Goal: Transaction & Acquisition: Purchase product/service

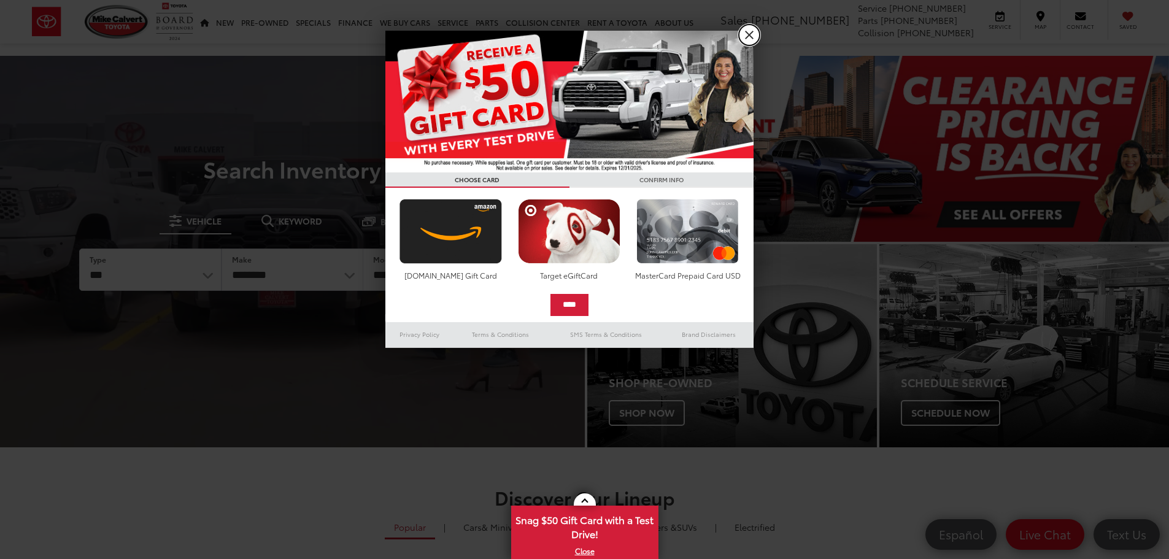
click at [746, 39] on link "X" at bounding box center [749, 35] width 21 height 21
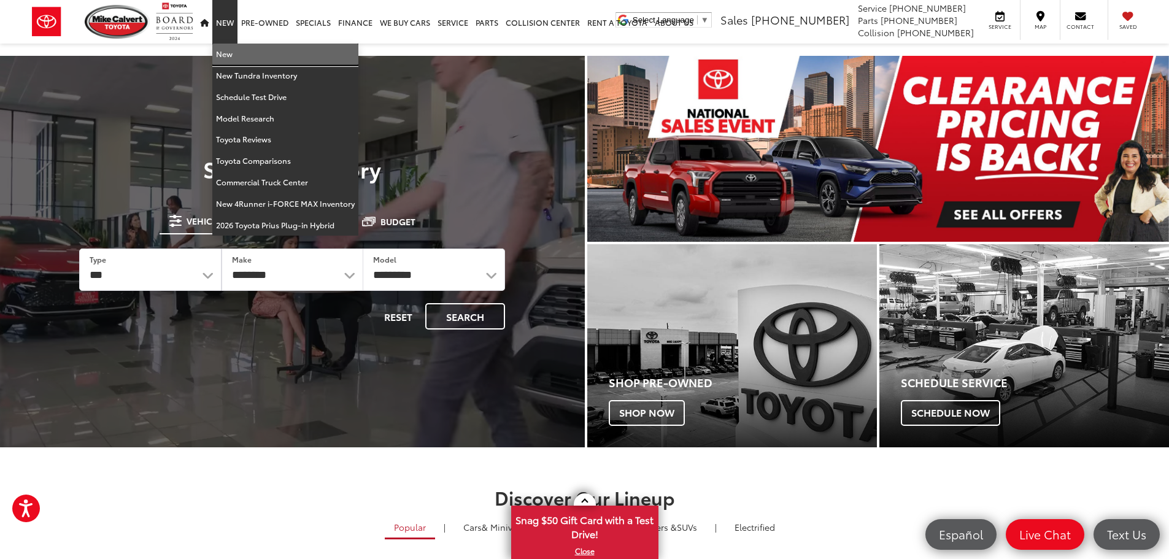
click at [224, 55] on link "New" at bounding box center [285, 54] width 146 height 21
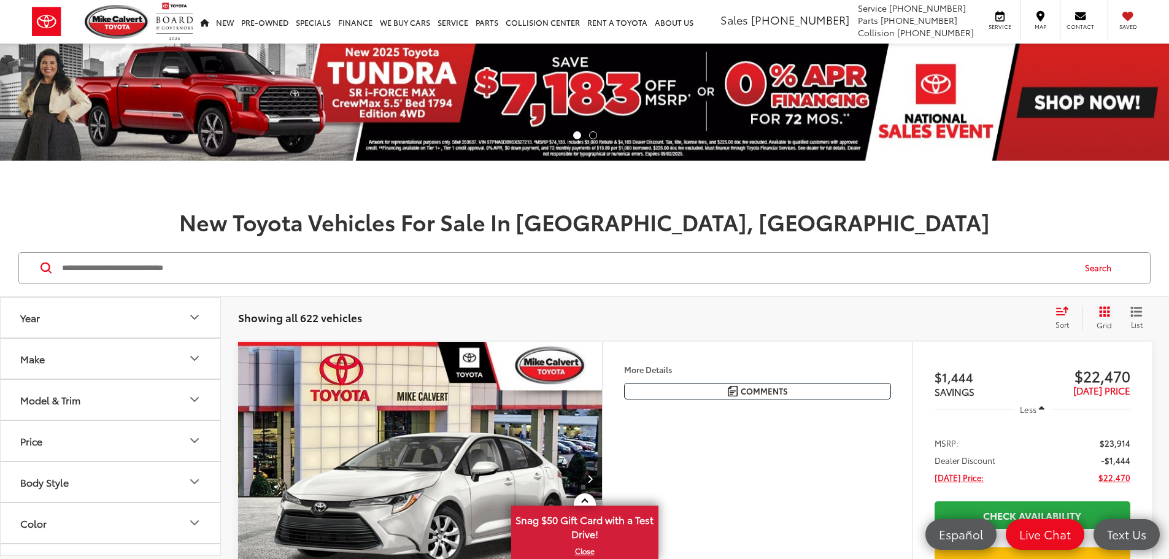
click at [68, 403] on div "Model & Trim" at bounding box center [50, 400] width 60 height 12
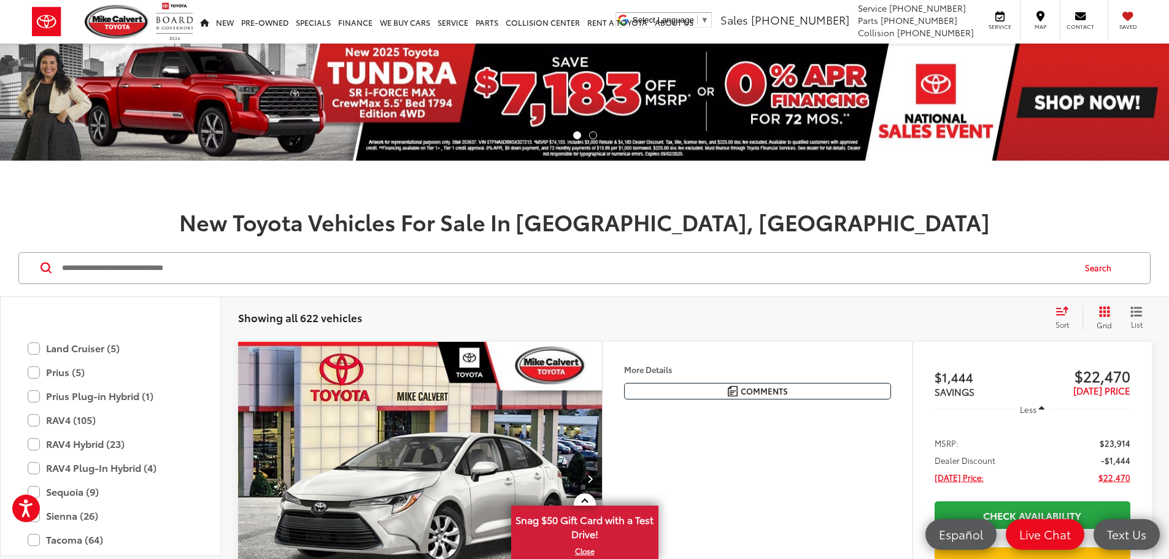
scroll to position [599, 0]
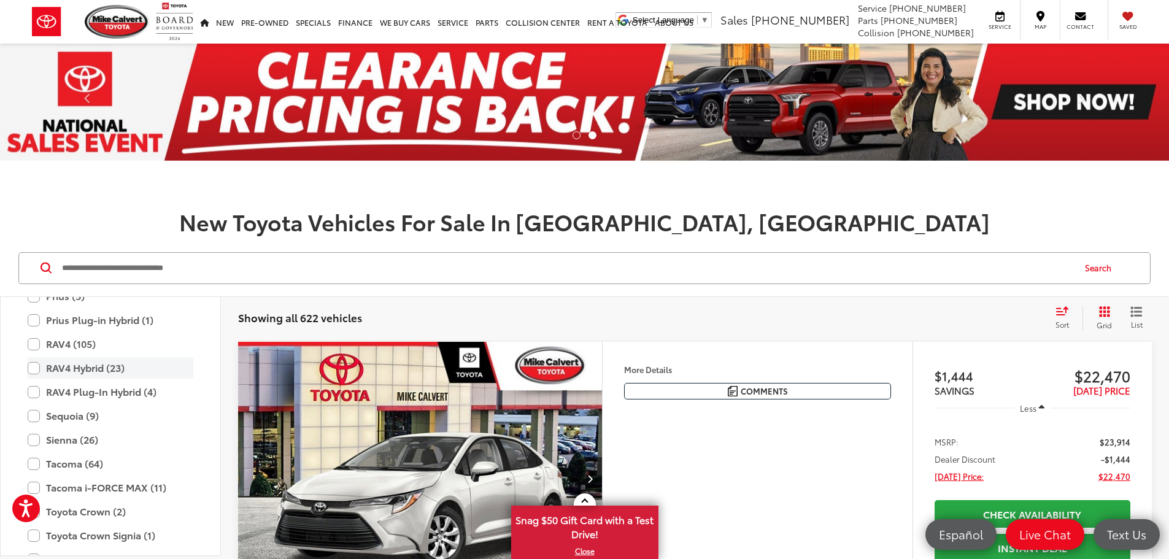
click at [31, 366] on label "RAV4 Hybrid (23)" at bounding box center [111, 367] width 166 height 21
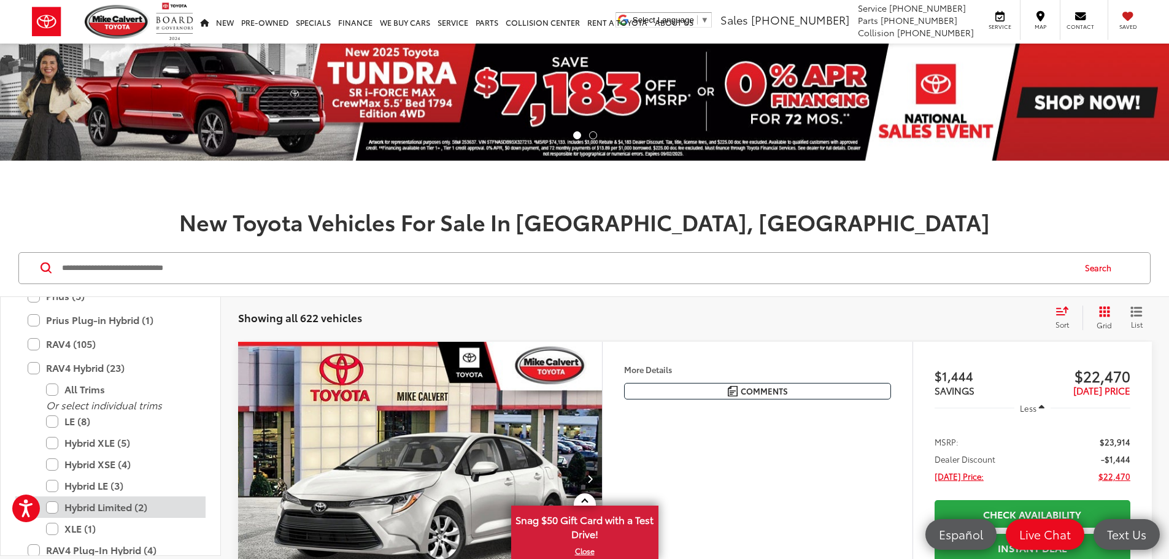
scroll to position [661, 0]
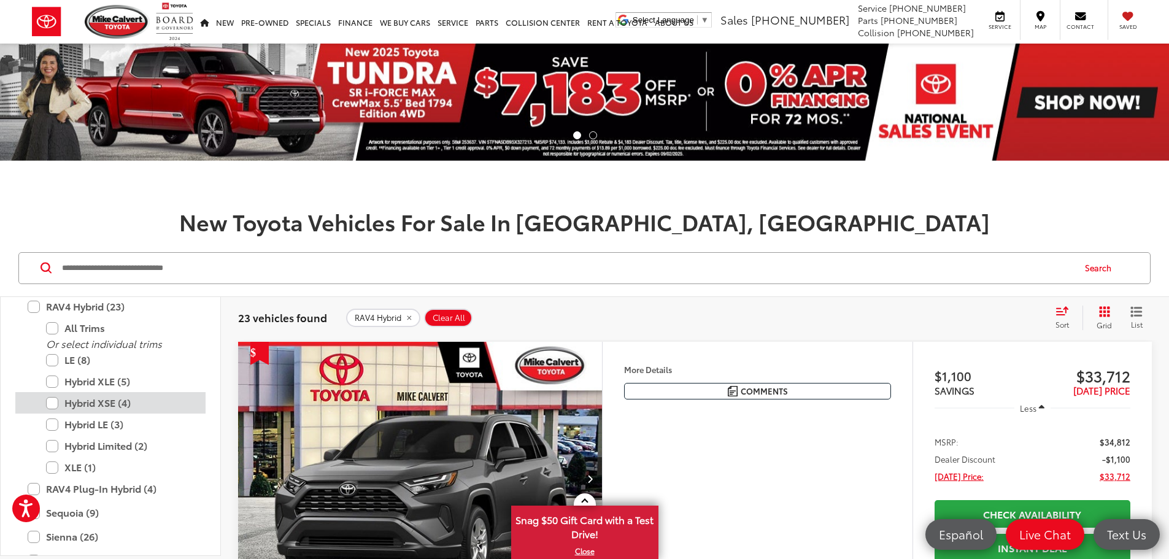
click at [54, 406] on label "Hybrid XSE (4)" at bounding box center [119, 402] width 147 height 21
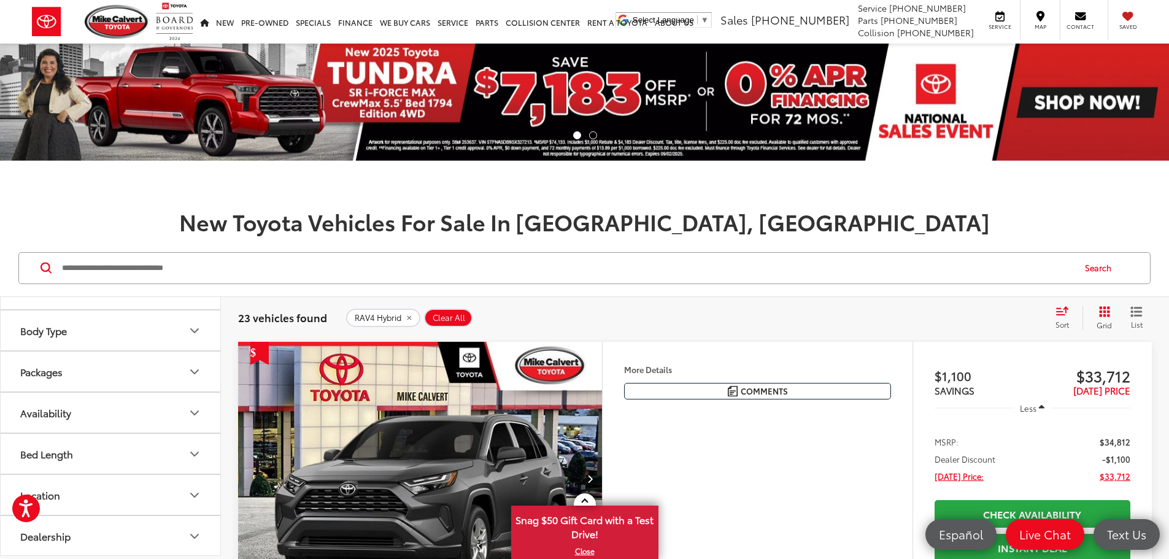
scroll to position [1252, 0]
click at [297, 213] on h1 "New Toyota Vehicles For Sale In Houston, TX" at bounding box center [584, 221] width 1169 height 25
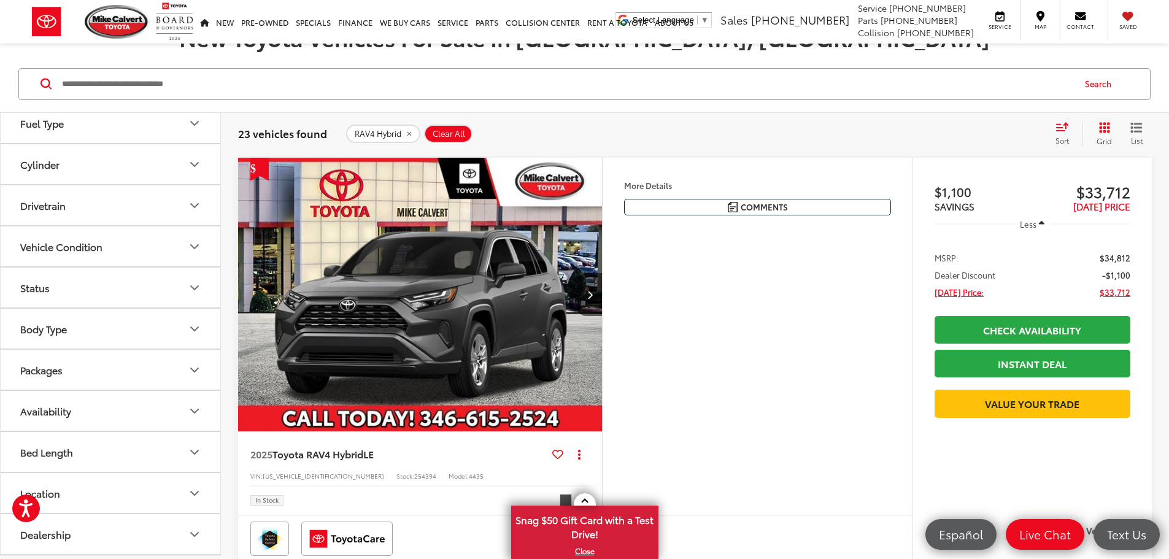
scroll to position [1027, 0]
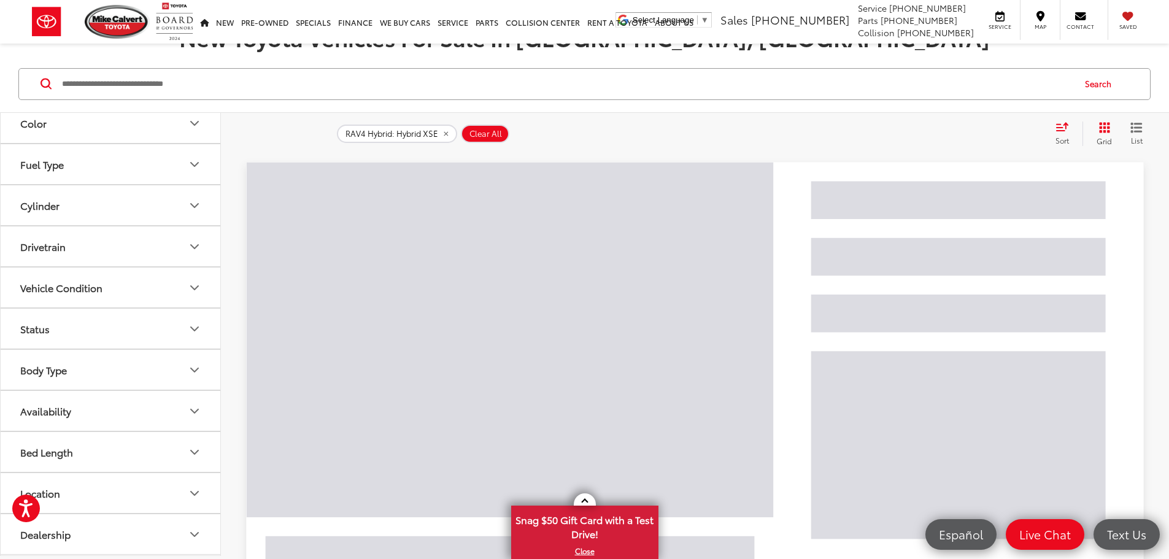
click at [1127, 134] on button "List" at bounding box center [1137, 134] width 31 height 25
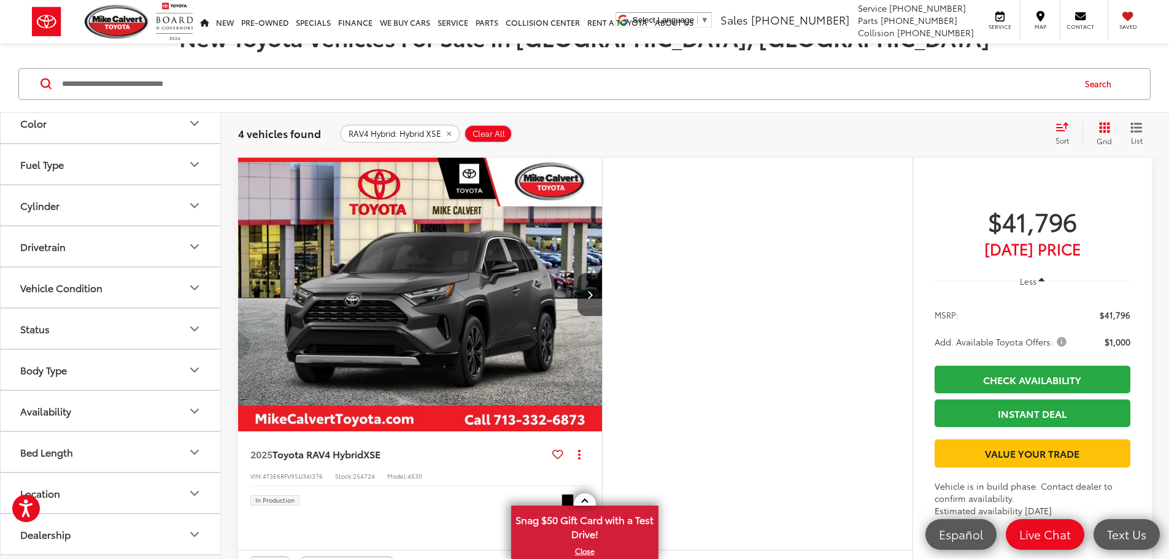
click at [1140, 126] on icon "List View" at bounding box center [1137, 127] width 12 height 11
click at [1137, 130] on icon "List View" at bounding box center [1137, 127] width 12 height 11
click at [1133, 136] on span "List" at bounding box center [1137, 140] width 12 height 10
click at [1103, 134] on button "Grid" at bounding box center [1102, 134] width 39 height 25
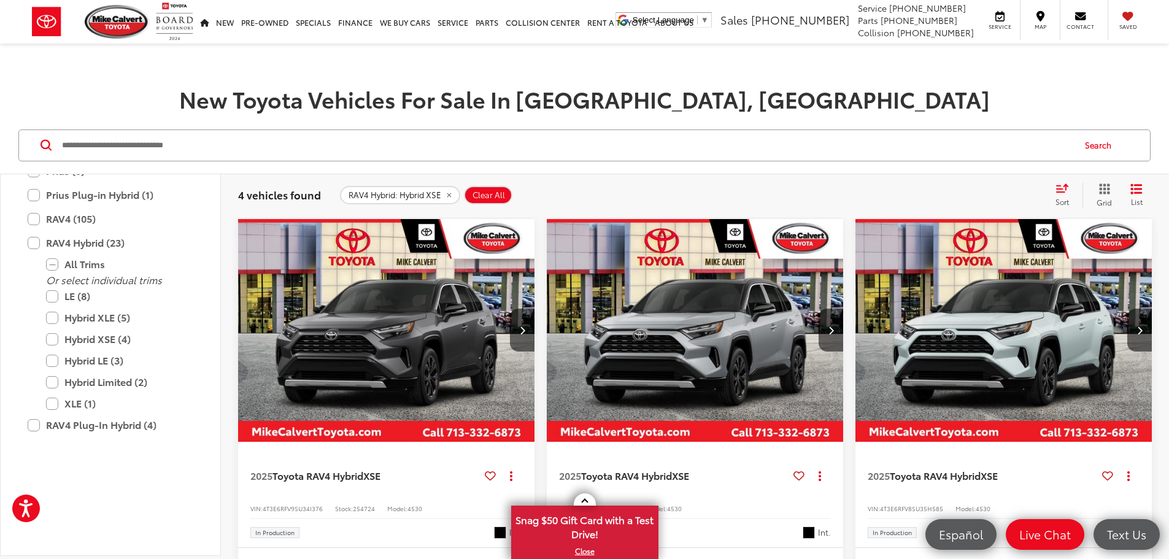
scroll to position [474, 0]
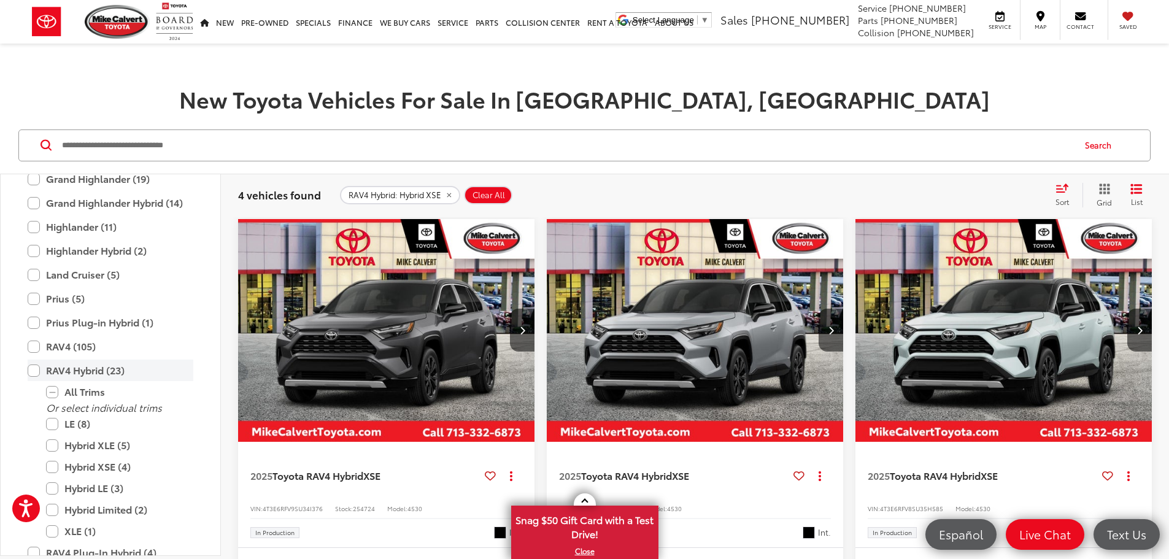
click at [40, 371] on label "RAV4 Hybrid (23)" at bounding box center [111, 370] width 166 height 21
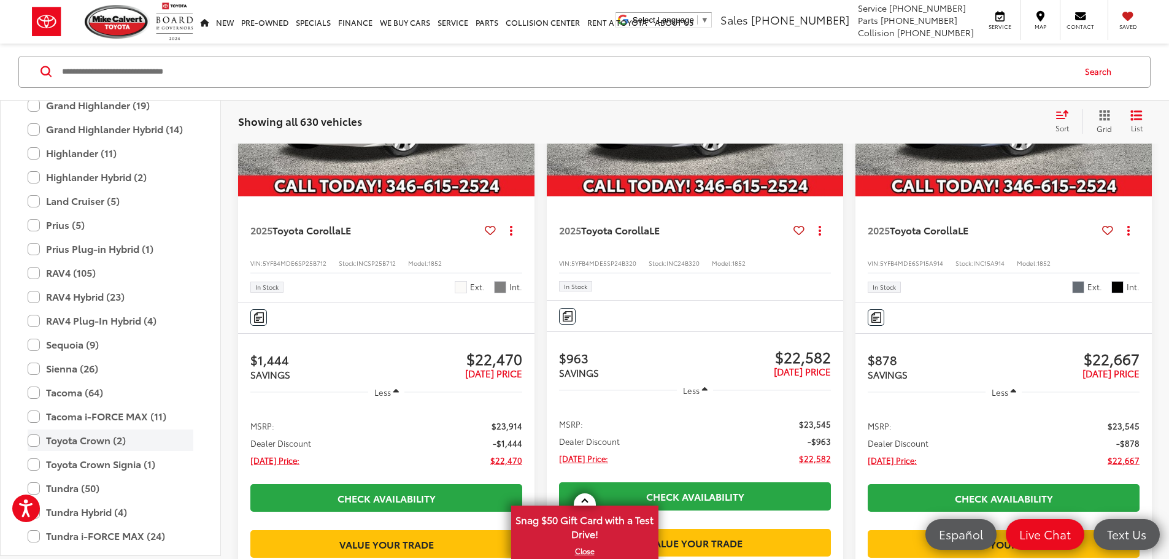
scroll to position [597, 0]
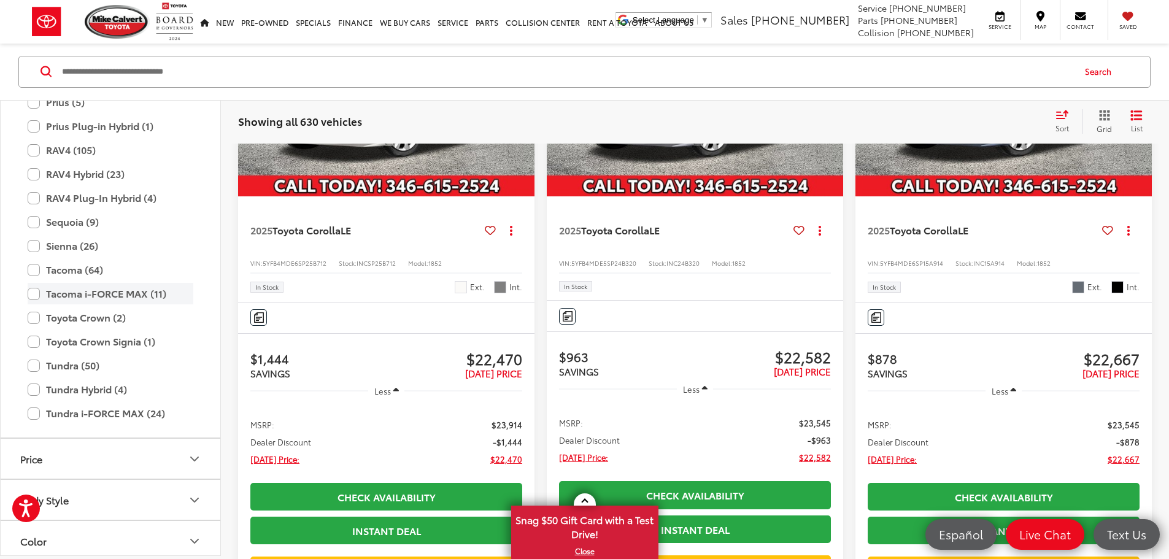
click at [37, 296] on label "Tacoma i-FORCE MAX (11)" at bounding box center [111, 294] width 166 height 21
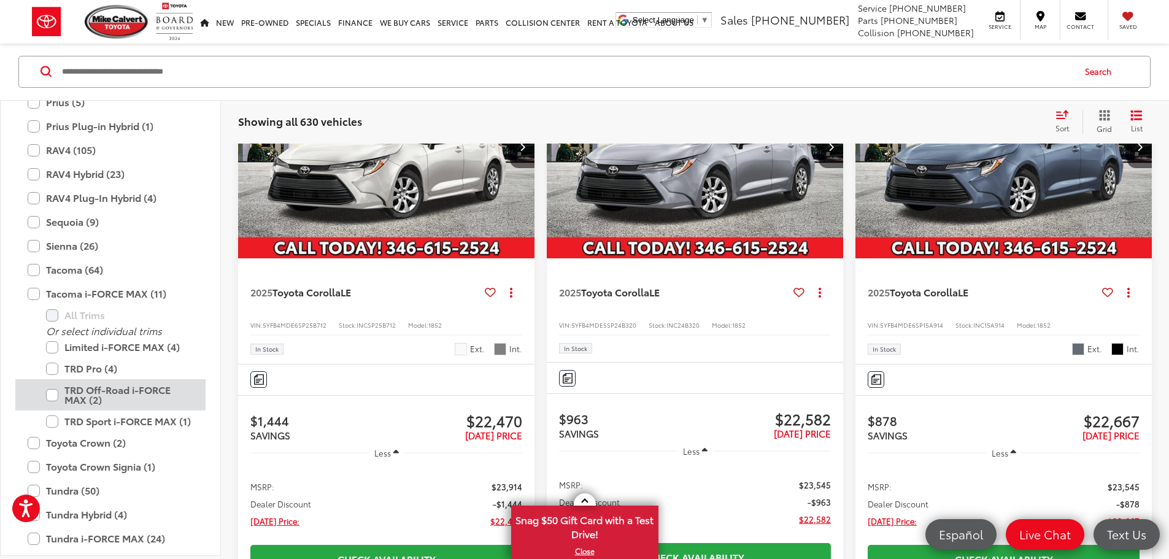
scroll to position [196, 0]
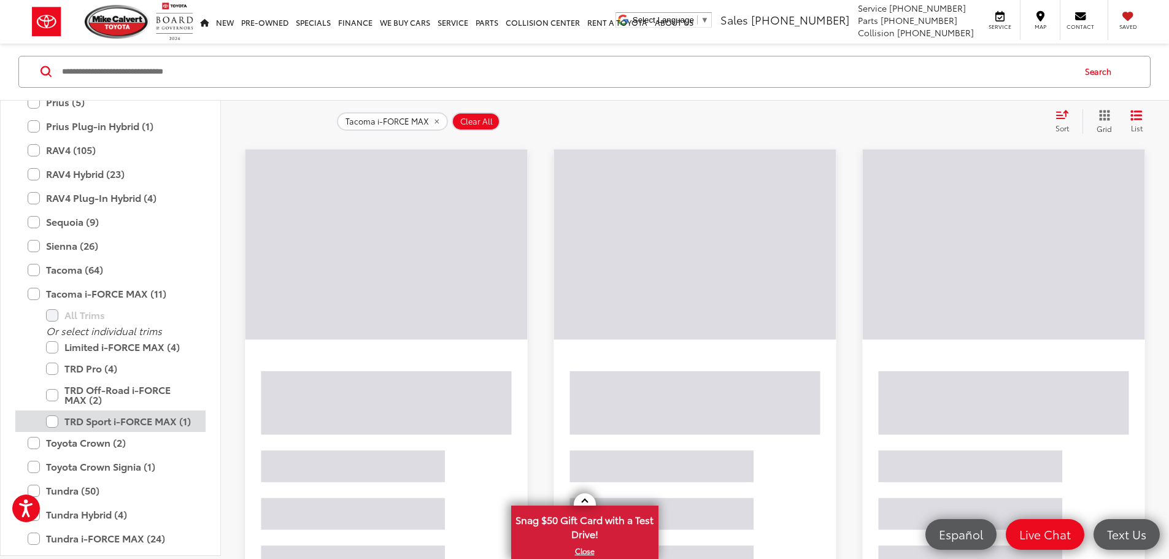
click at [55, 422] on label "TRD Sport i-FORCE MAX (1)" at bounding box center [119, 421] width 147 height 21
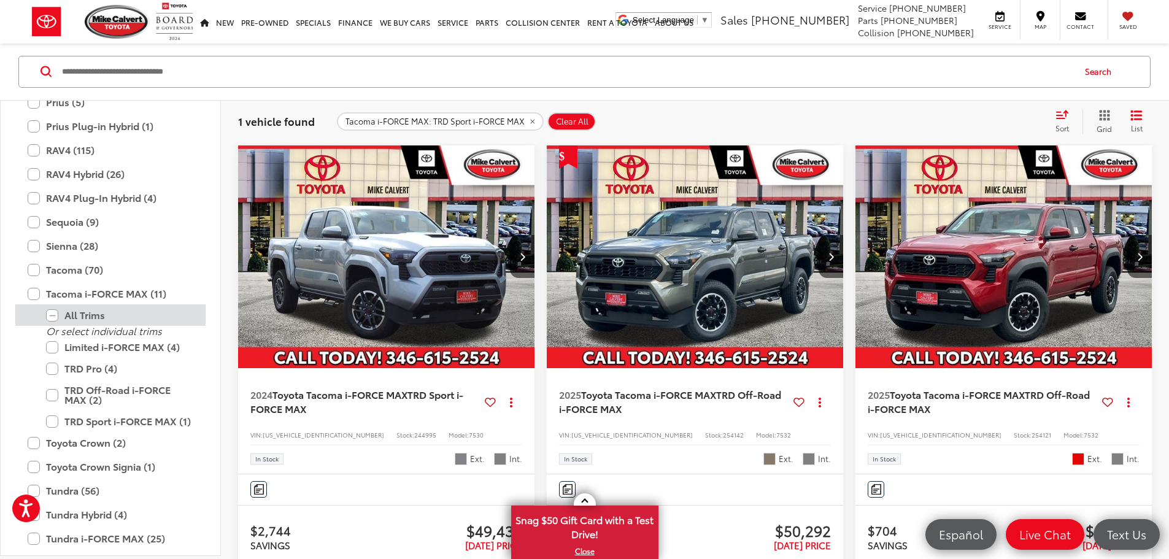
click at [53, 317] on label "All Trims" at bounding box center [119, 315] width 147 height 21
click at [50, 317] on label "All Trims" at bounding box center [119, 315] width 147 height 21
click at [28, 293] on label "Tacoma i-FORCE MAX (11)" at bounding box center [111, 294] width 166 height 21
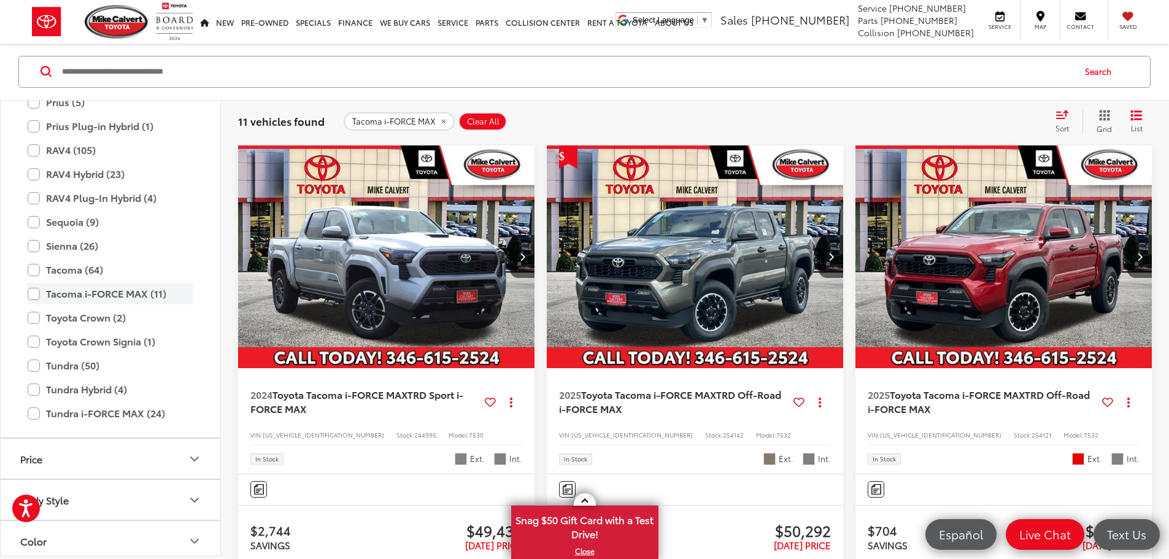
click at [31, 295] on label "Tacoma i-FORCE MAX (11)" at bounding box center [111, 294] width 166 height 21
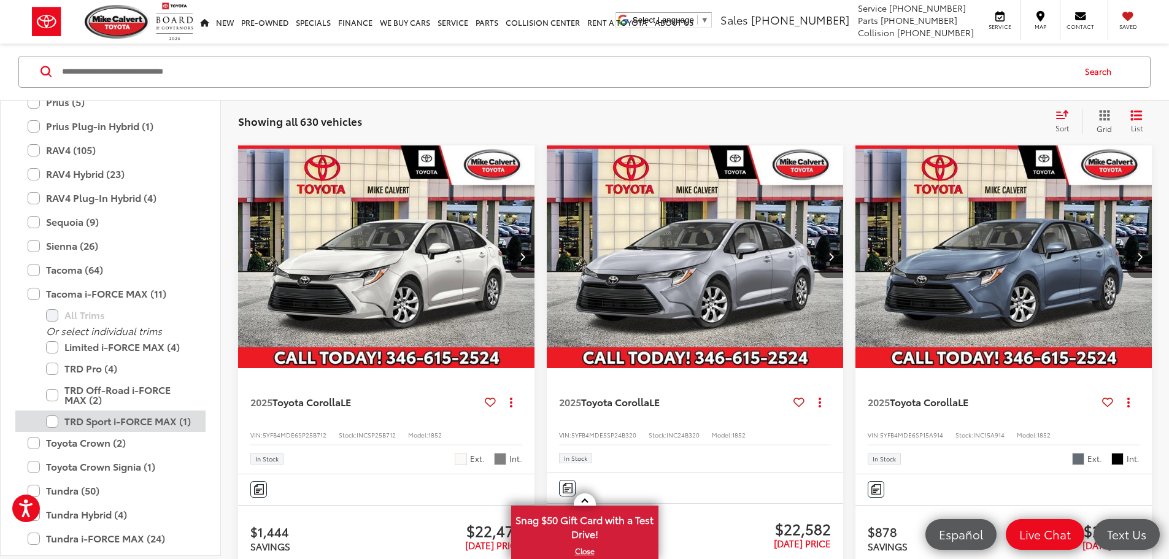
click at [52, 423] on label "TRD Sport i-FORCE MAX (1)" at bounding box center [119, 421] width 147 height 21
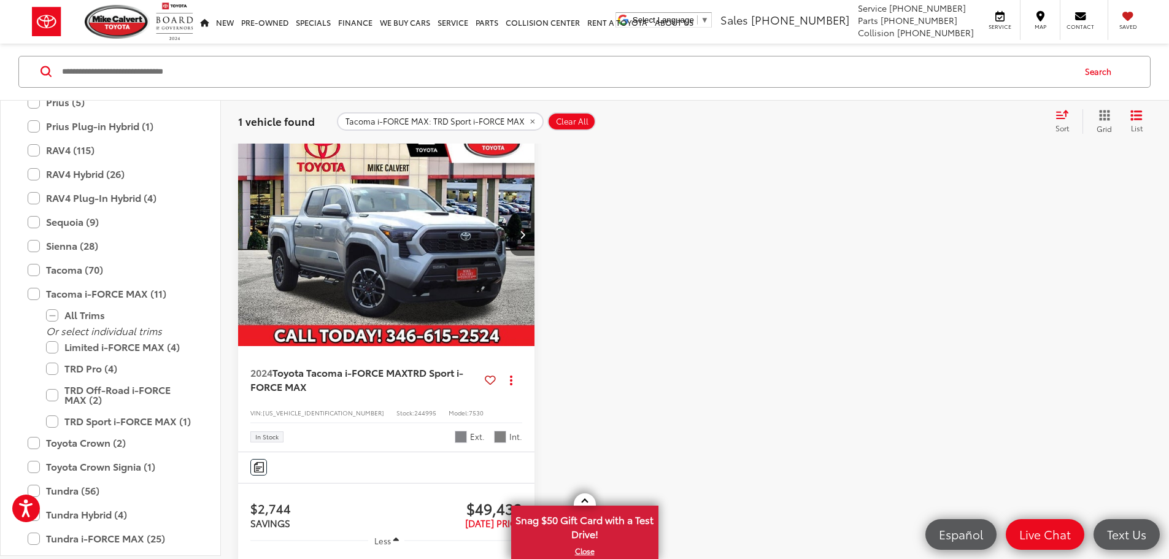
scroll to position [196, 0]
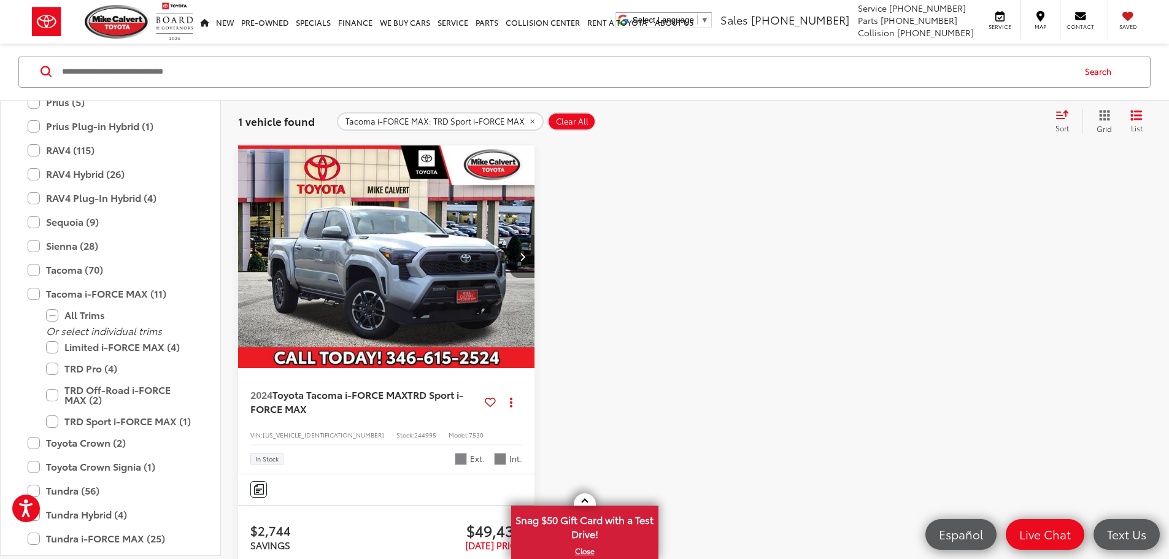
click at [520, 252] on icon "Next image" at bounding box center [523, 256] width 6 height 9
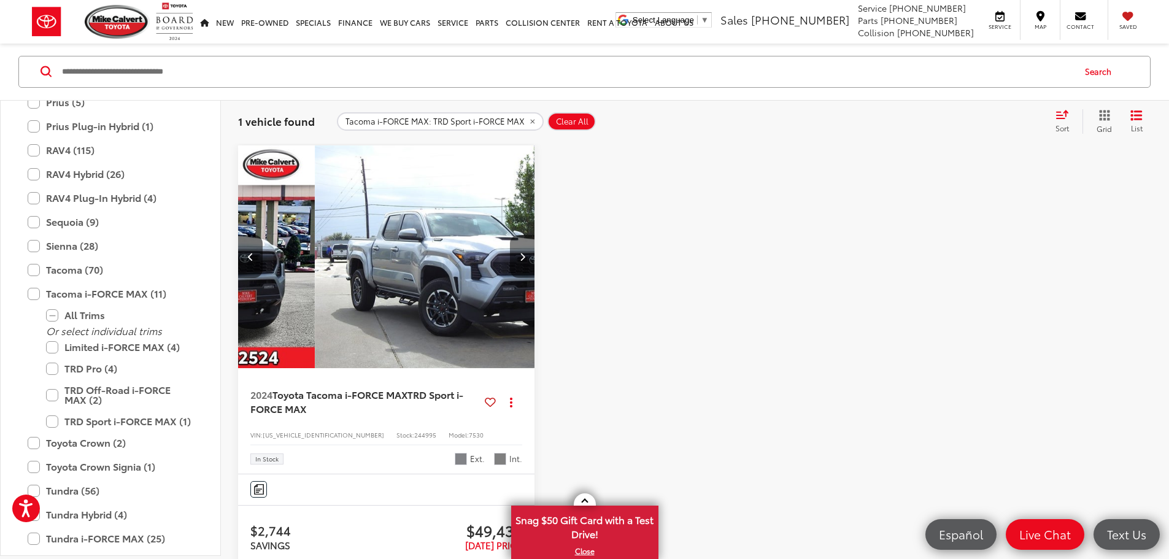
click at [520, 252] on icon "Next image" at bounding box center [523, 256] width 6 height 9
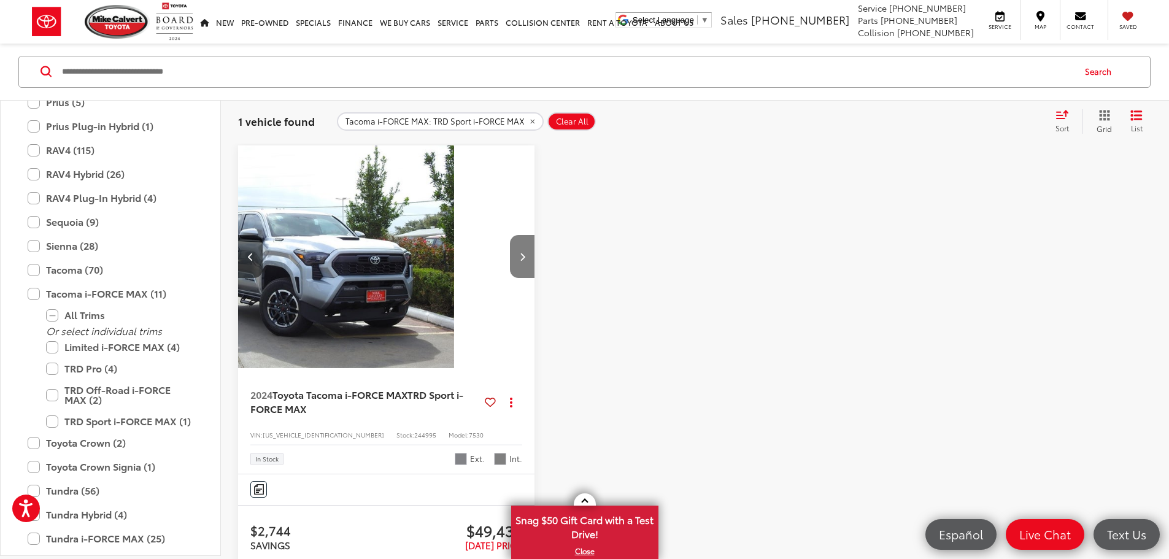
scroll to position [0, 443]
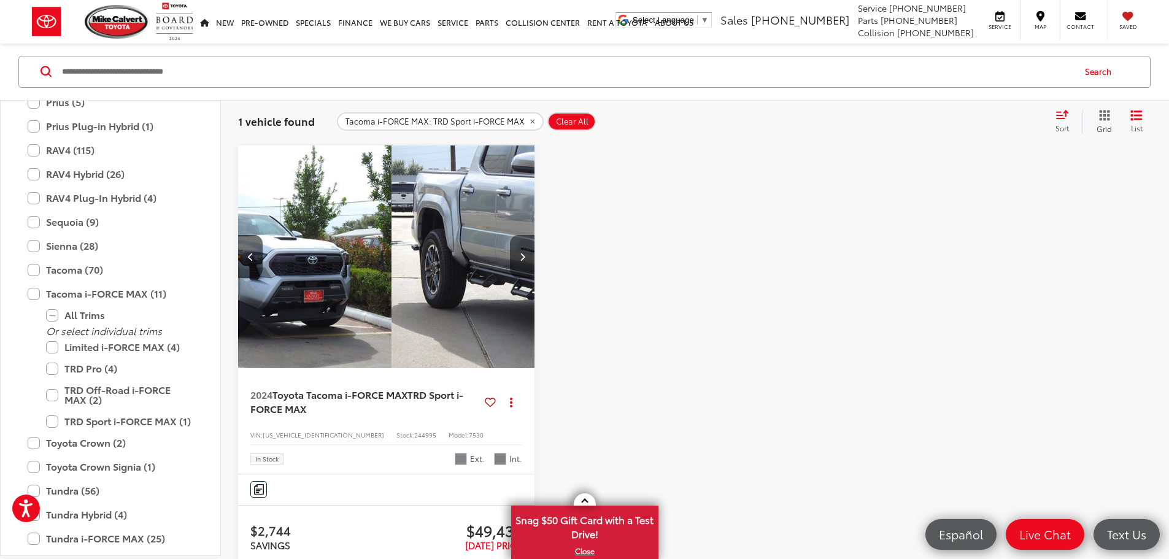
click at [520, 252] on icon "Next image" at bounding box center [523, 256] width 6 height 9
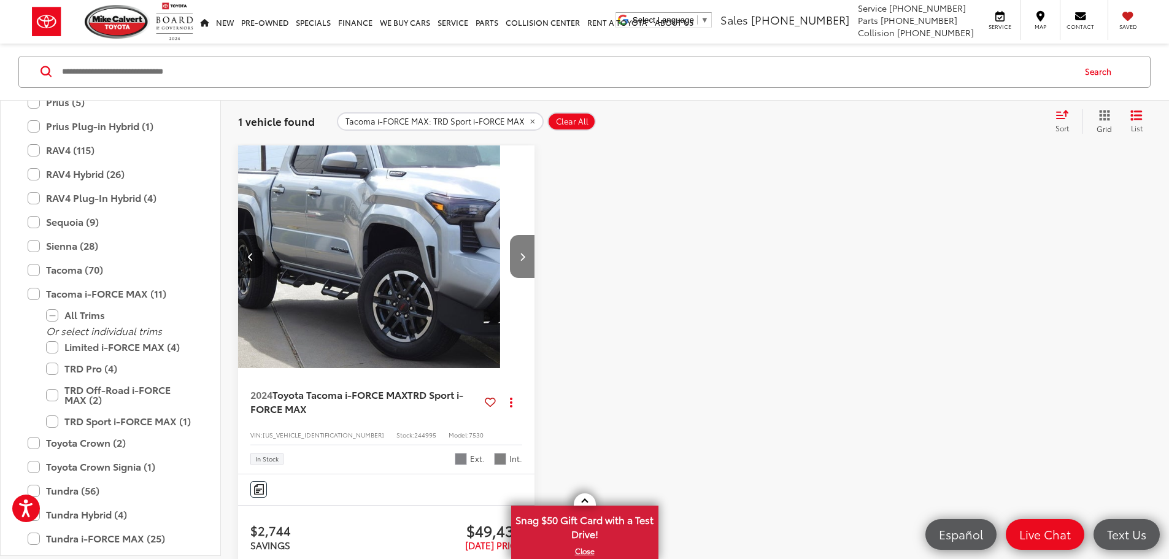
scroll to position [0, 664]
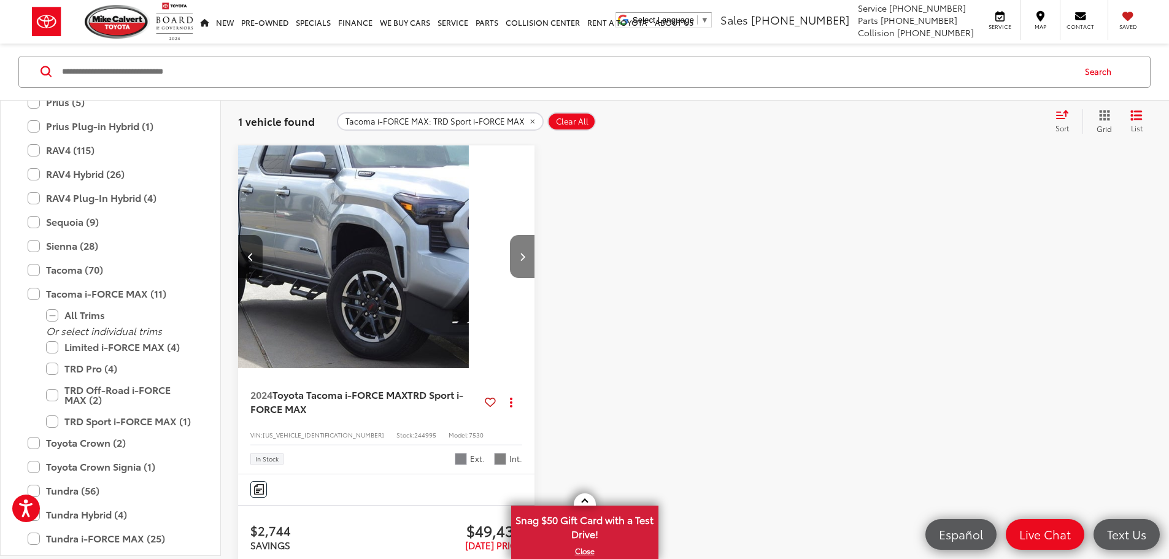
click at [520, 252] on icon "Next image" at bounding box center [523, 256] width 6 height 9
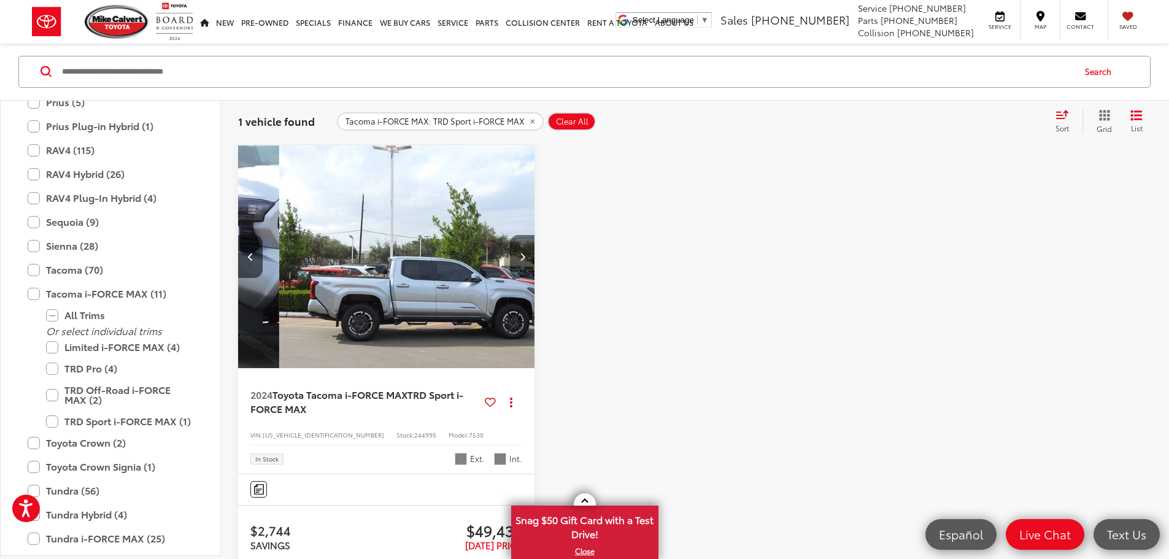
scroll to position [0, 885]
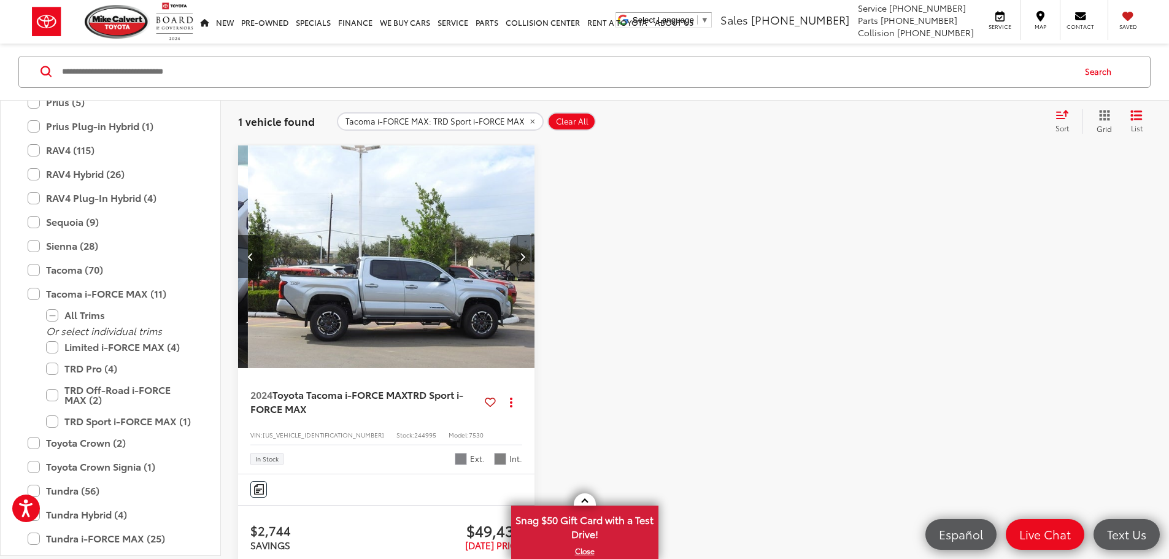
click at [520, 252] on icon "Next image" at bounding box center [523, 256] width 6 height 9
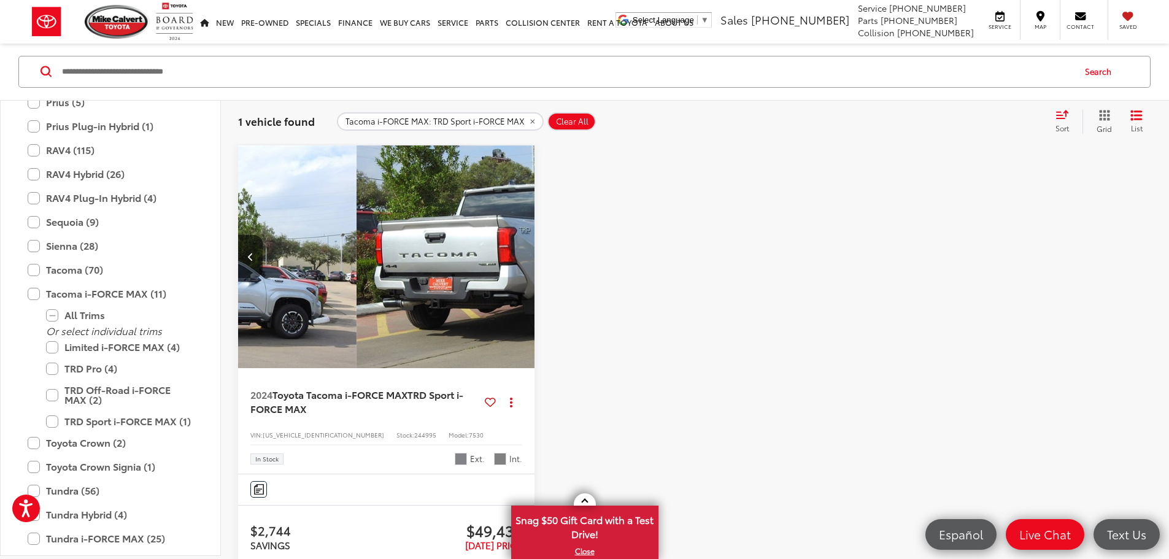
scroll to position [0, 1106]
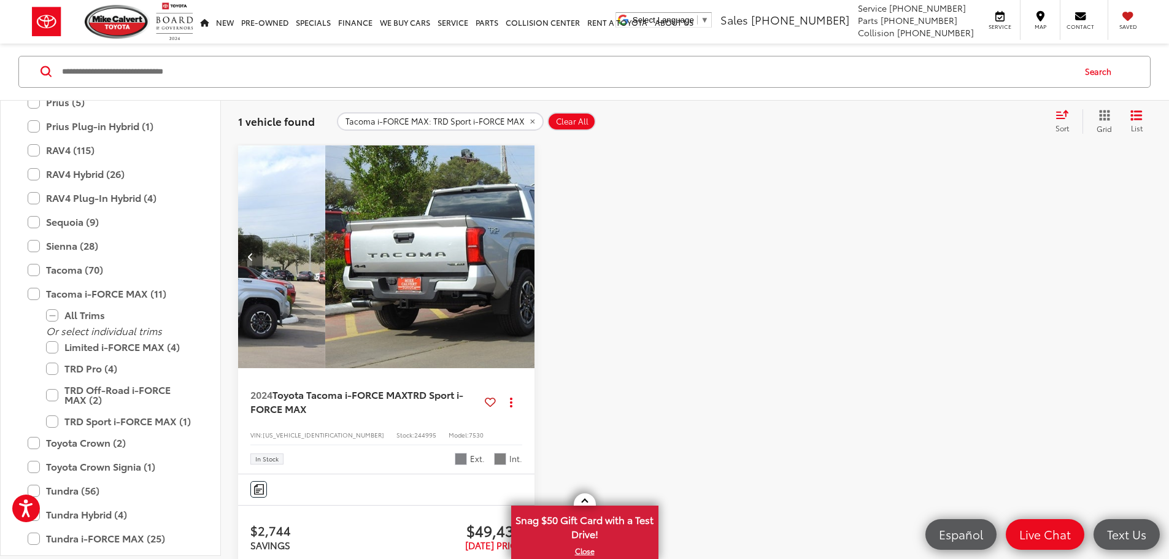
click at [624, 223] on div "View More" at bounding box center [773, 257] width 298 height 224
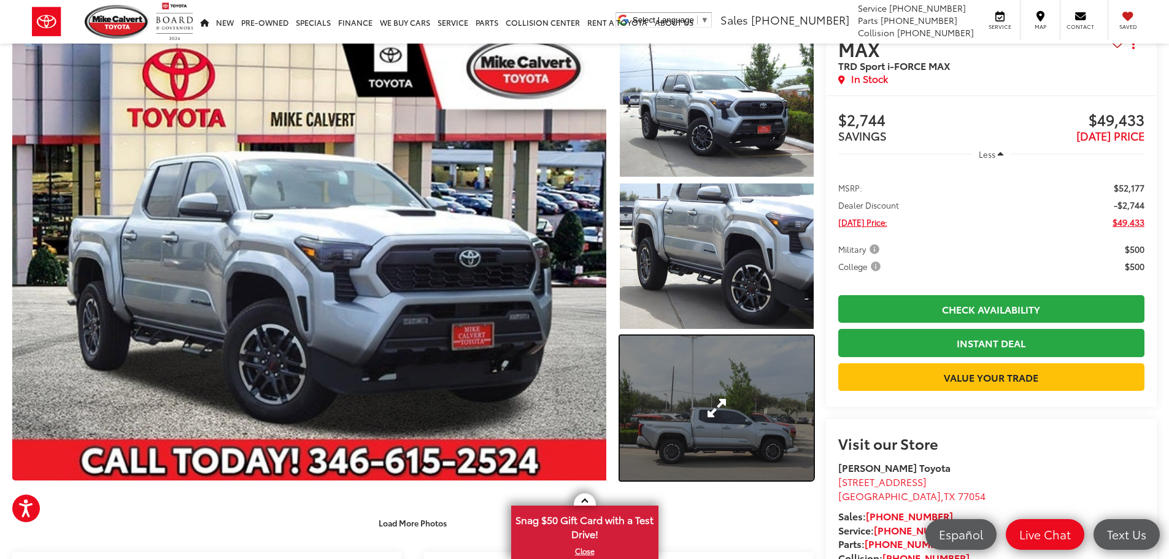
click at [693, 400] on link "Expand Photo 3" at bounding box center [717, 408] width 194 height 145
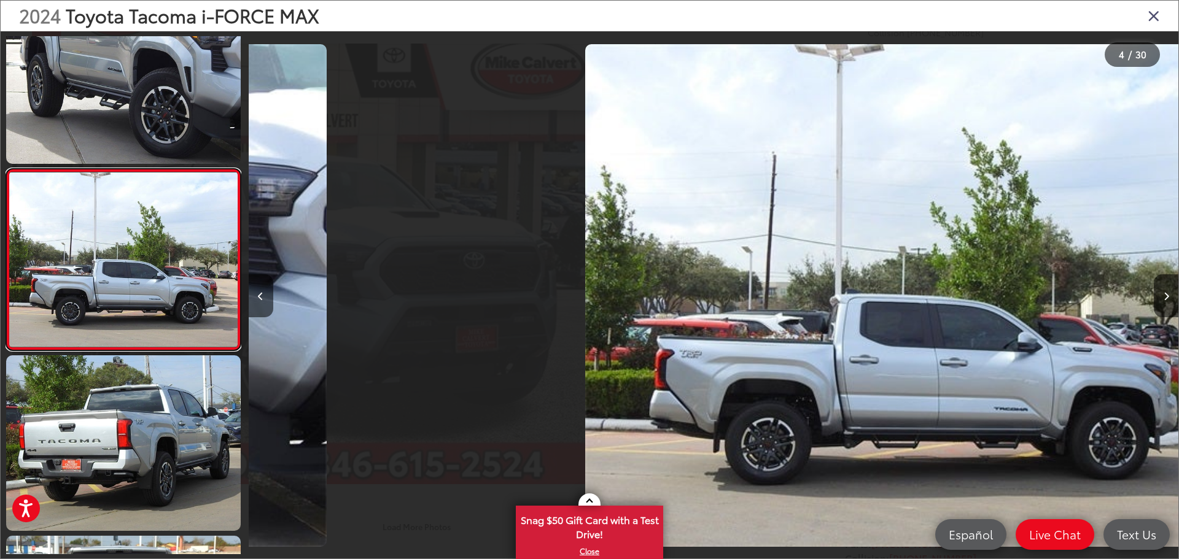
scroll to position [0, 2789]
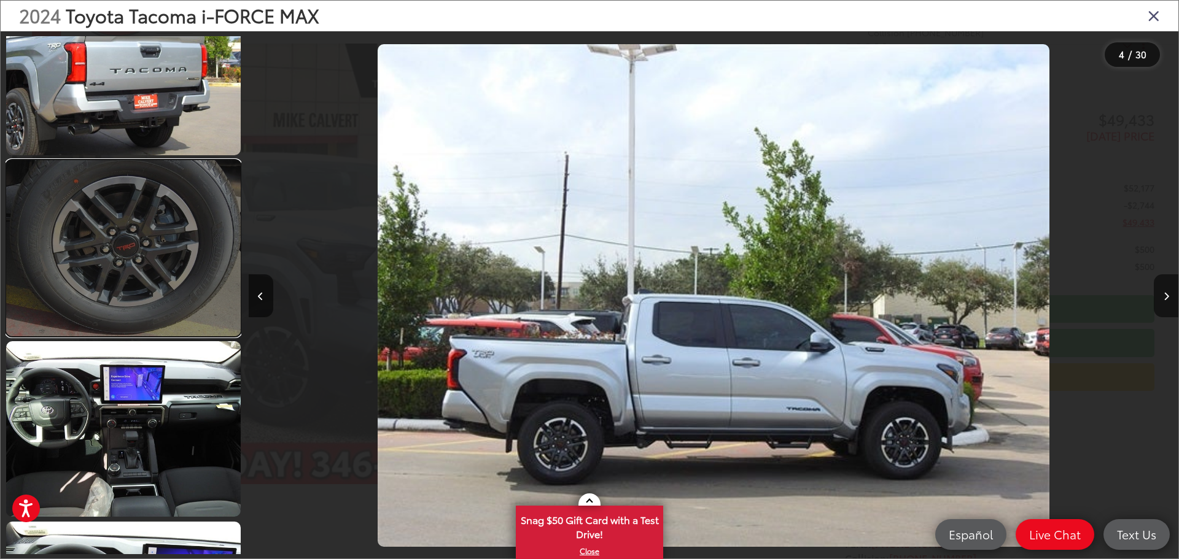
click at [175, 289] on link at bounding box center [123, 248] width 234 height 176
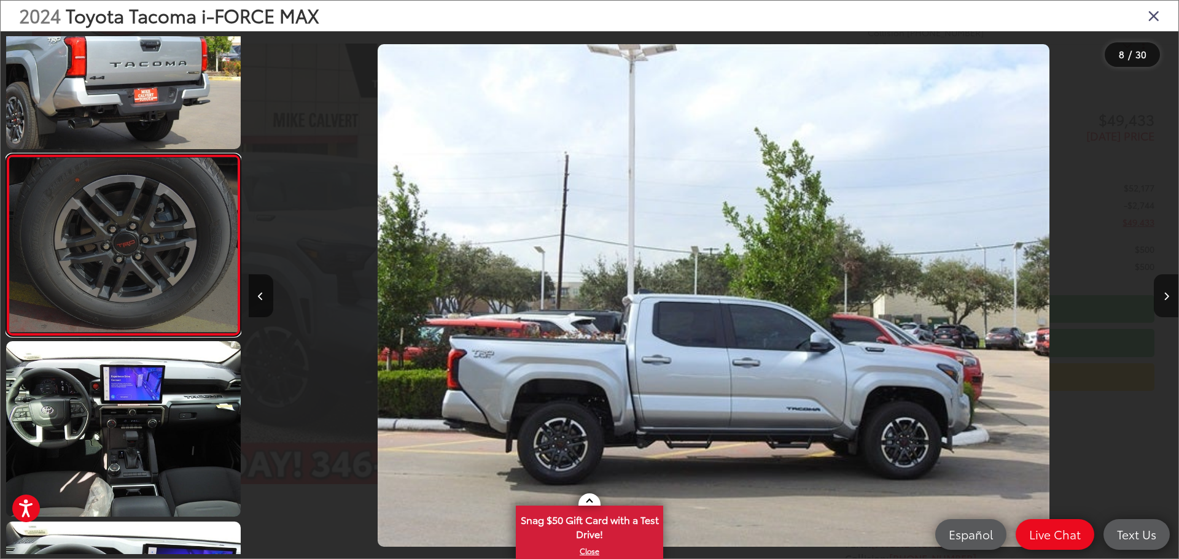
scroll to position [1132, 0]
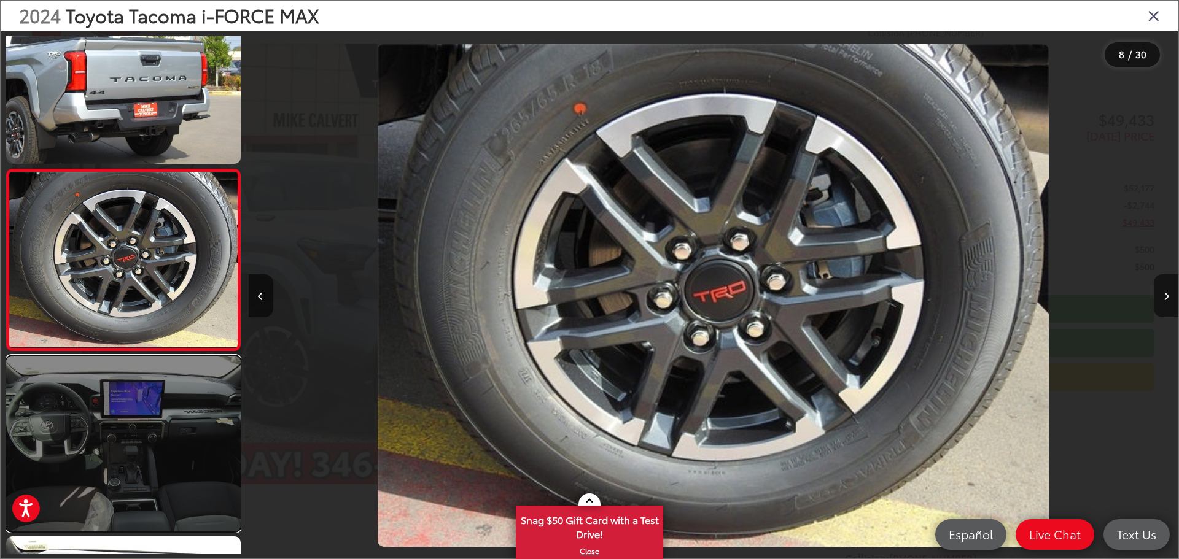
click at [133, 427] on link at bounding box center [123, 444] width 234 height 176
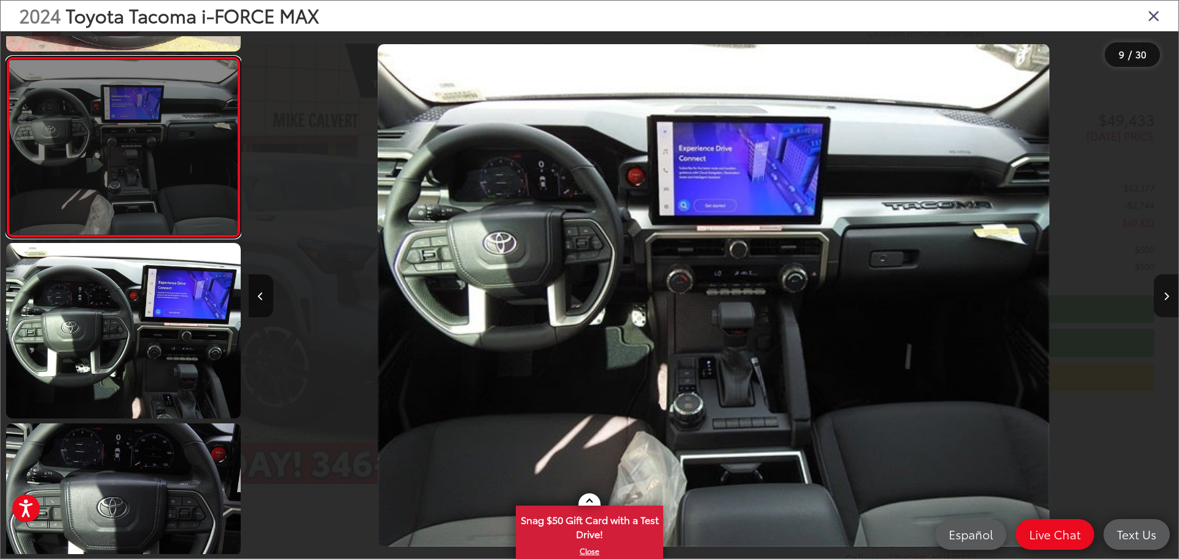
scroll to position [1436, 0]
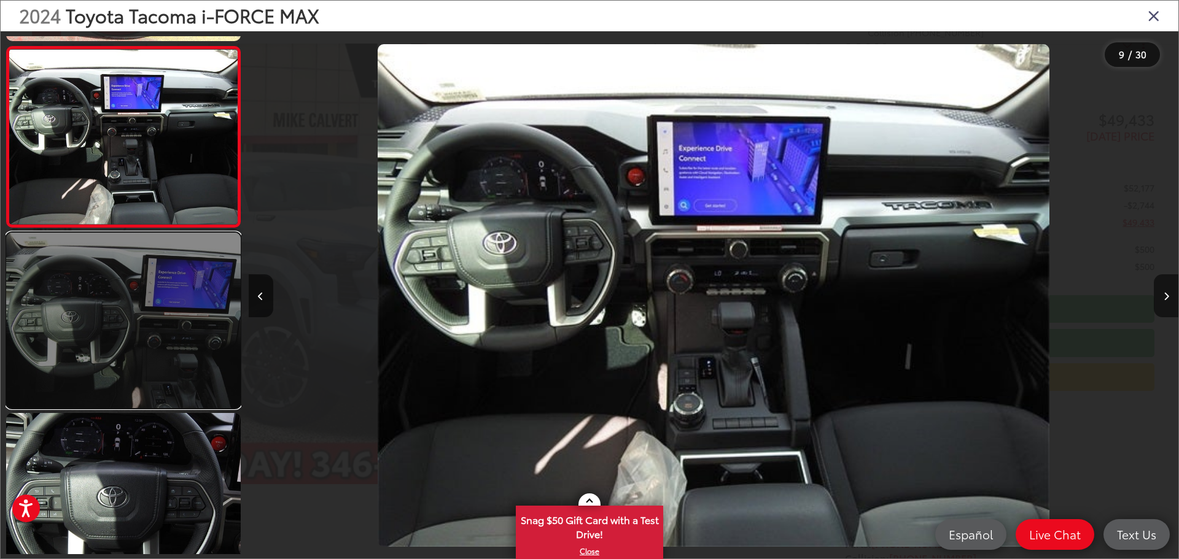
click at [130, 374] on link at bounding box center [123, 321] width 234 height 176
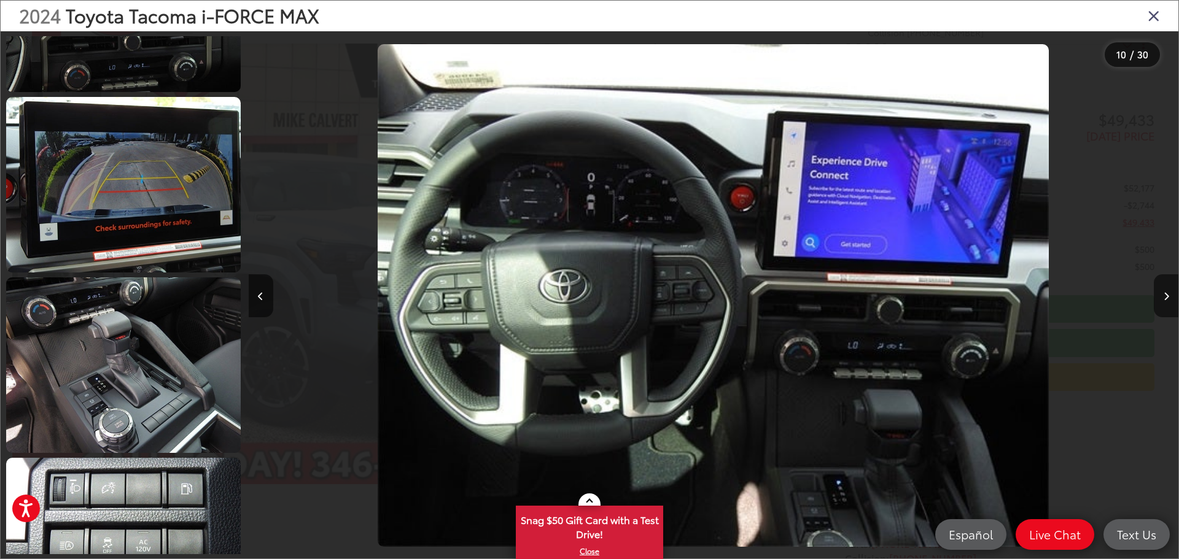
scroll to position [2476, 0]
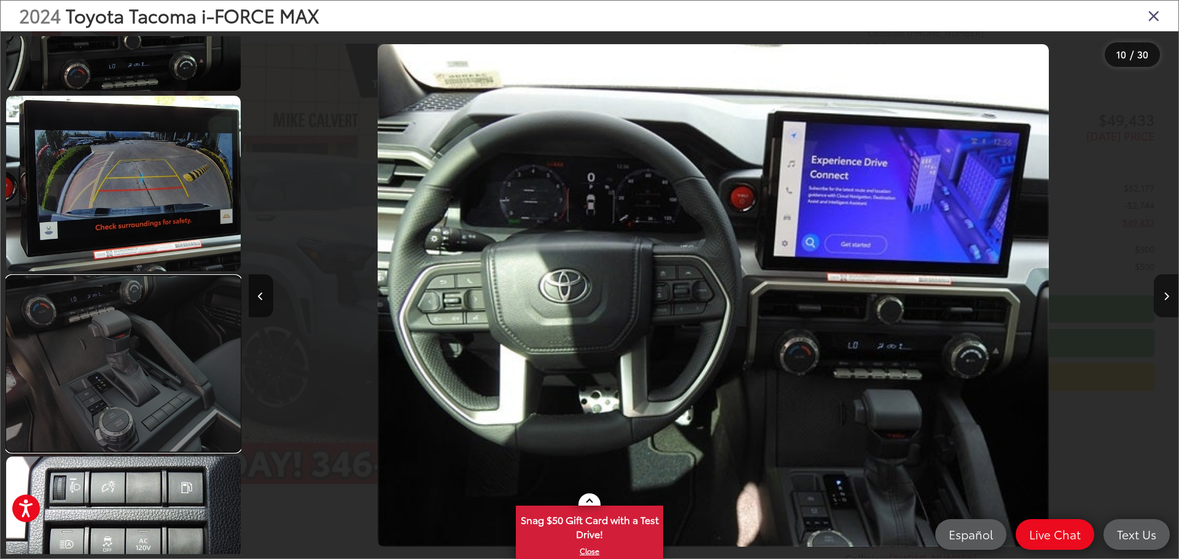
click at [149, 411] on link at bounding box center [123, 364] width 234 height 176
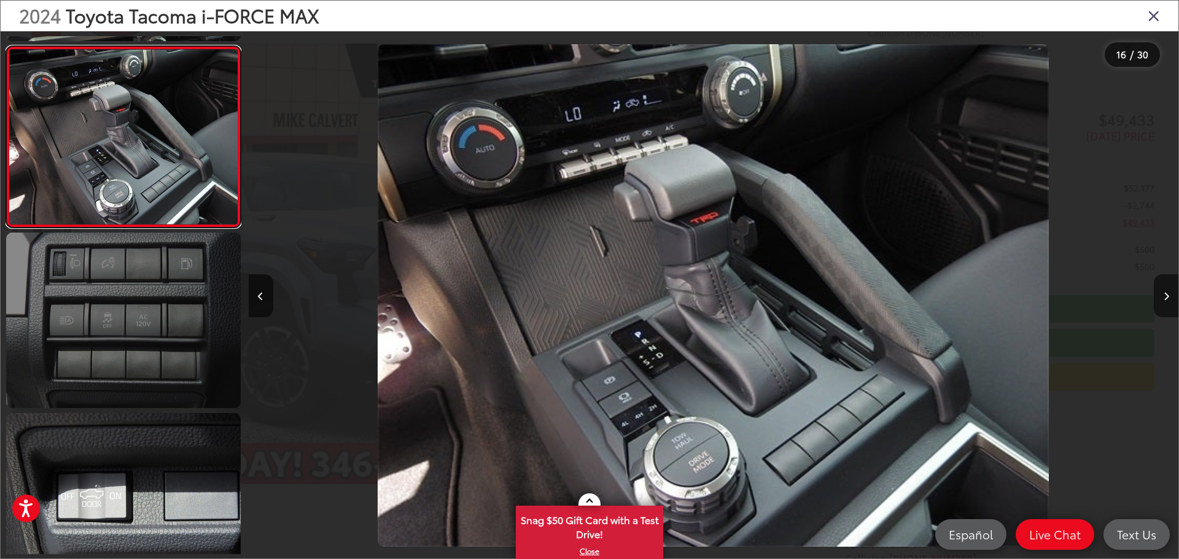
scroll to position [2823, 0]
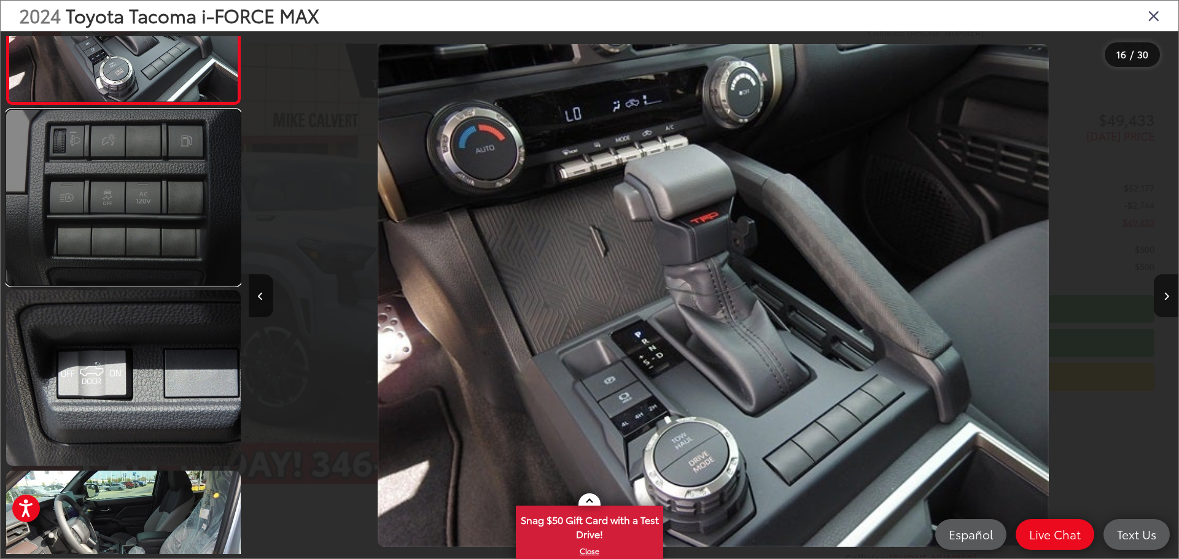
click at [163, 220] on link at bounding box center [123, 198] width 234 height 176
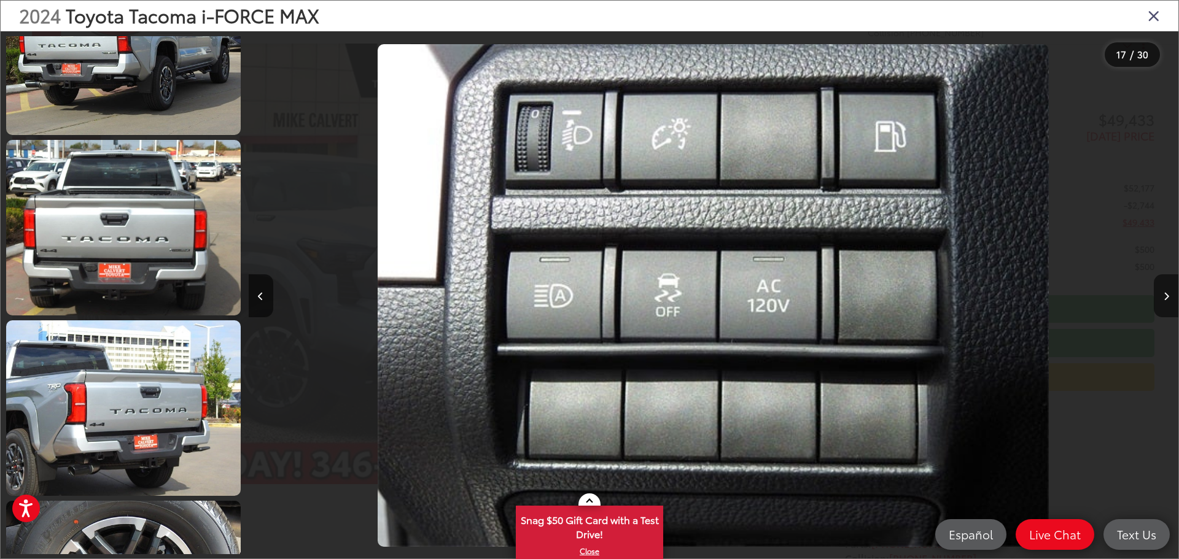
scroll to position [0, 0]
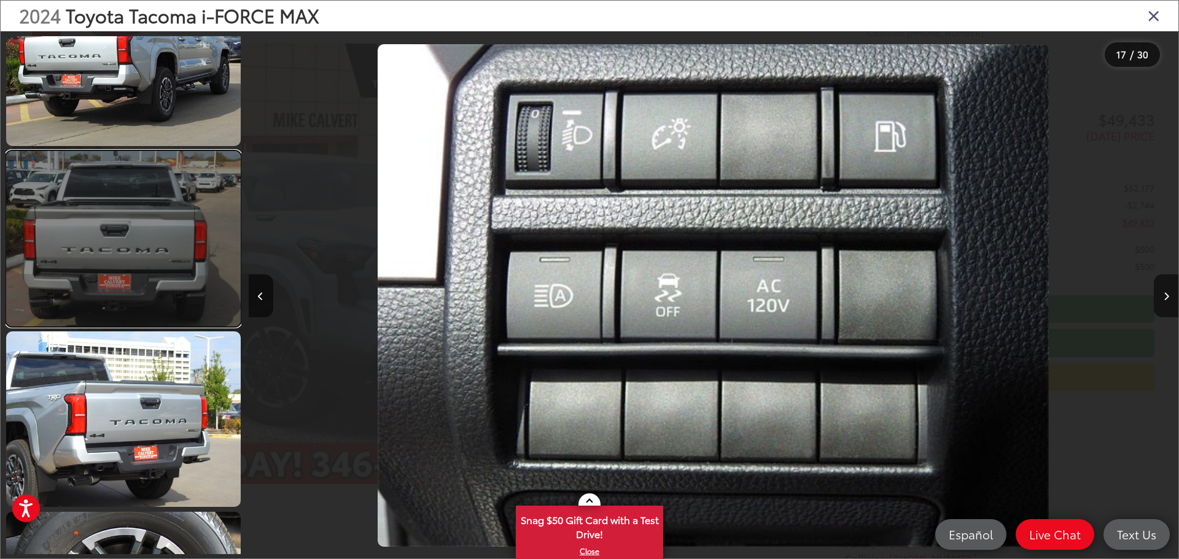
click at [152, 240] on link at bounding box center [123, 239] width 234 height 176
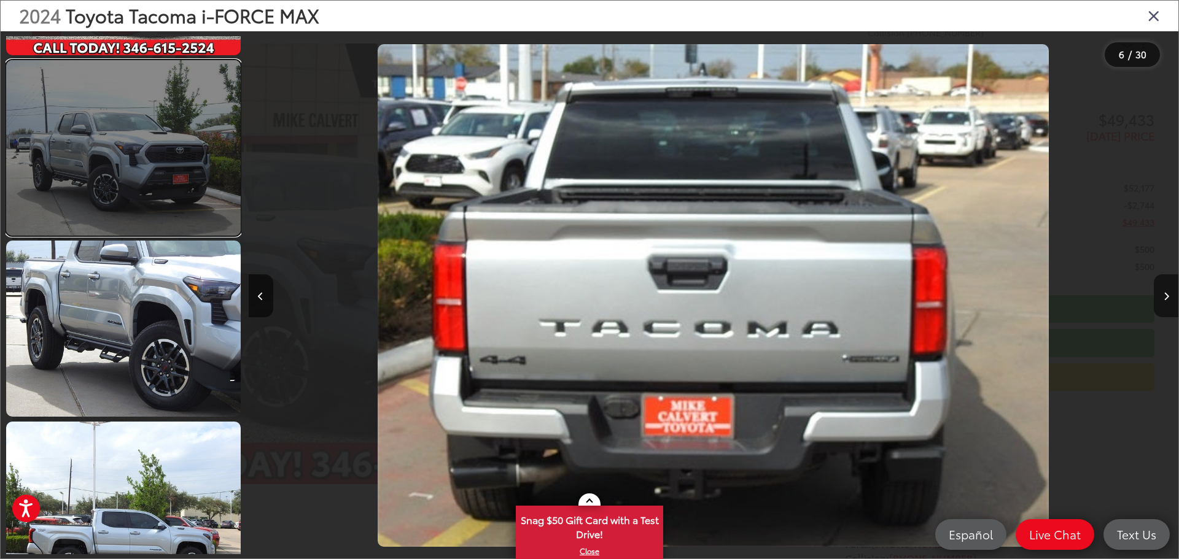
click at [138, 174] on link at bounding box center [123, 148] width 234 height 176
